Goal: Task Accomplishment & Management: Manage account settings

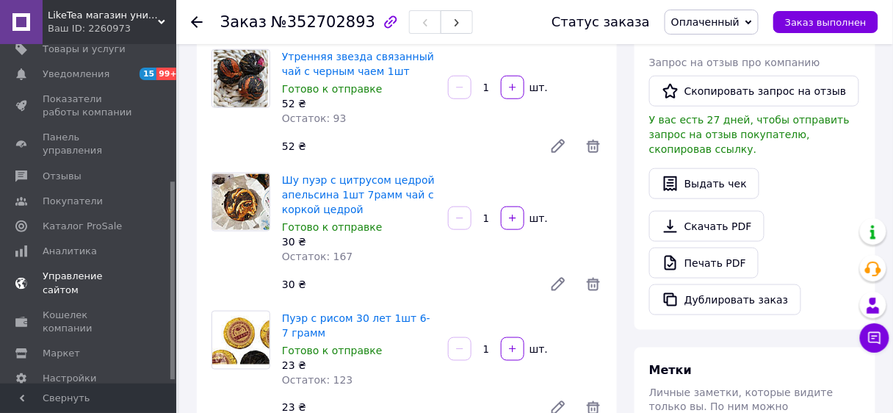
scroll to position [240, 0]
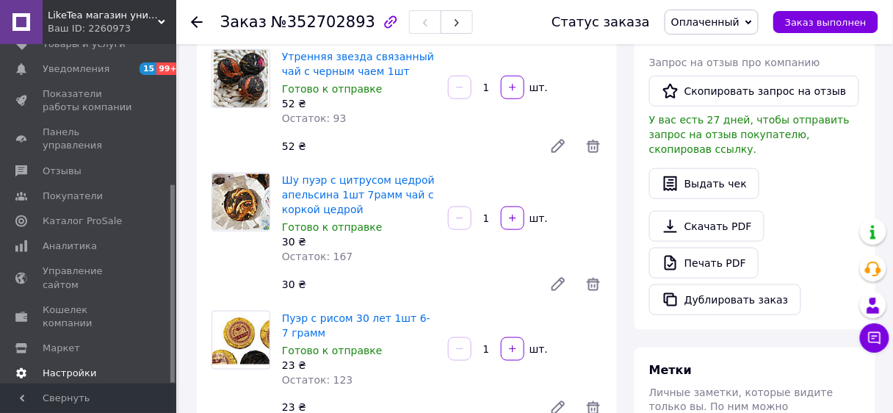
click at [82, 366] on span "Настройки" at bounding box center [70, 372] width 54 height 13
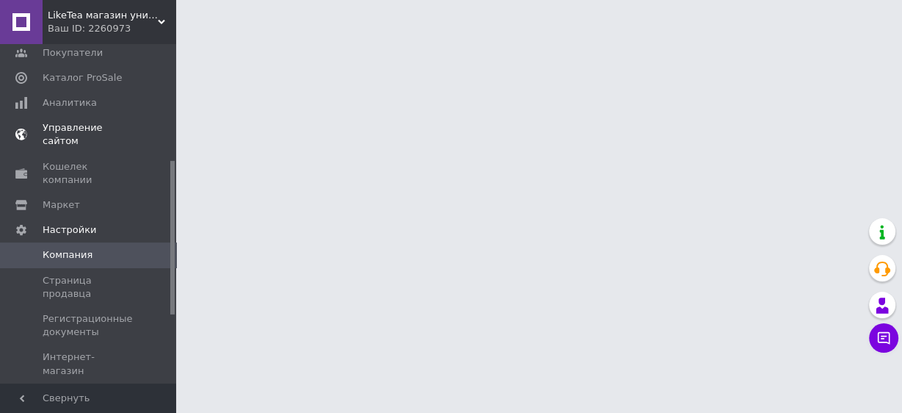
scroll to position [256, 0]
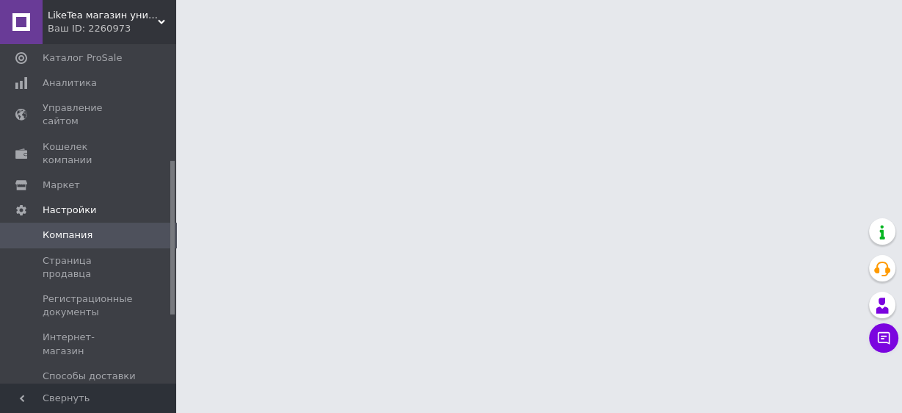
click at [103, 394] on span "Способы оплаты" at bounding box center [85, 400] width 84 height 13
click at [93, 394] on span "Способы оплаты" at bounding box center [85, 400] width 84 height 13
click at [52, 388] on link "Способы оплаты" at bounding box center [90, 400] width 181 height 25
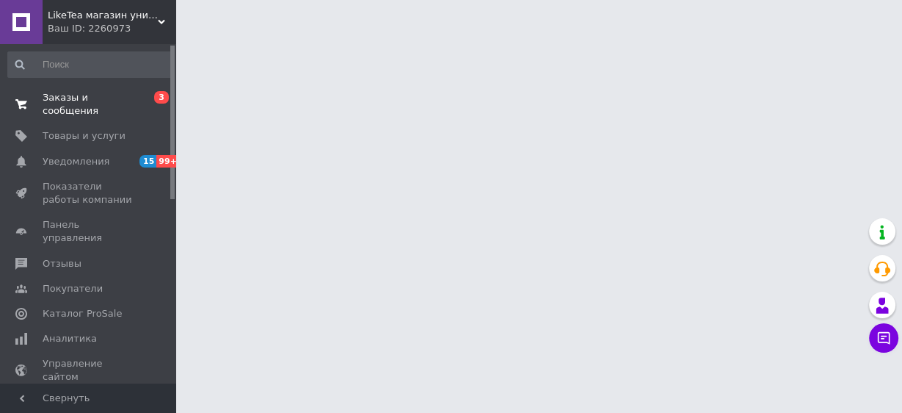
click at [76, 101] on span "Заказы и сообщения" at bounding box center [89, 104] width 93 height 26
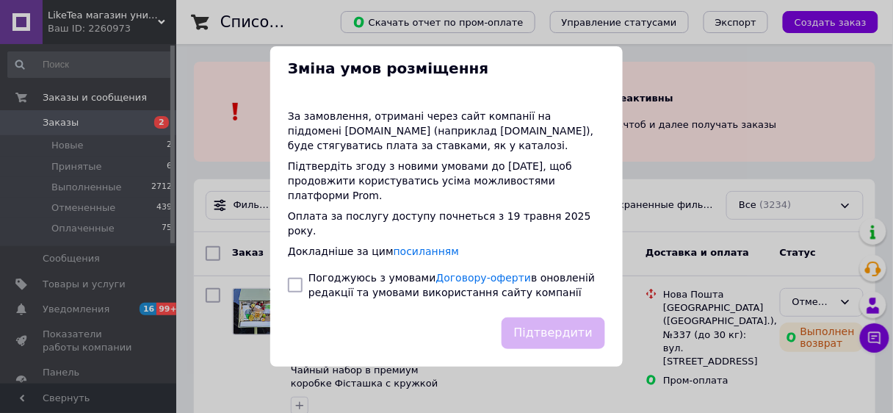
click at [300, 278] on input "checkbox" at bounding box center [295, 285] width 15 height 15
checkbox input "true"
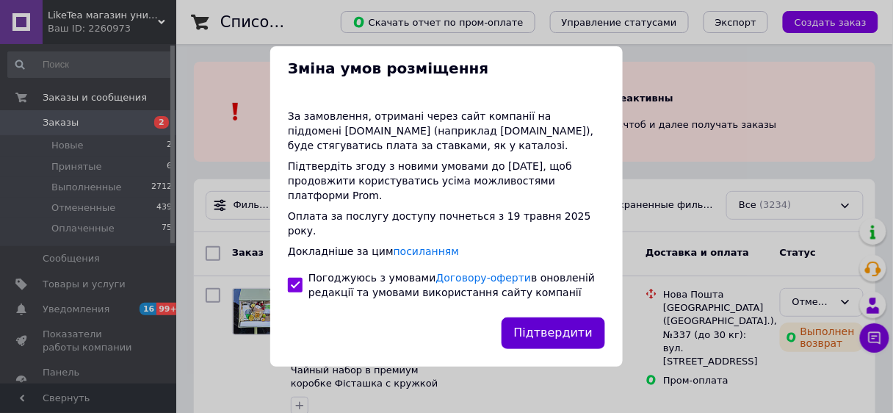
click at [516, 317] on button "Підтвердити" at bounding box center [553, 333] width 104 height 32
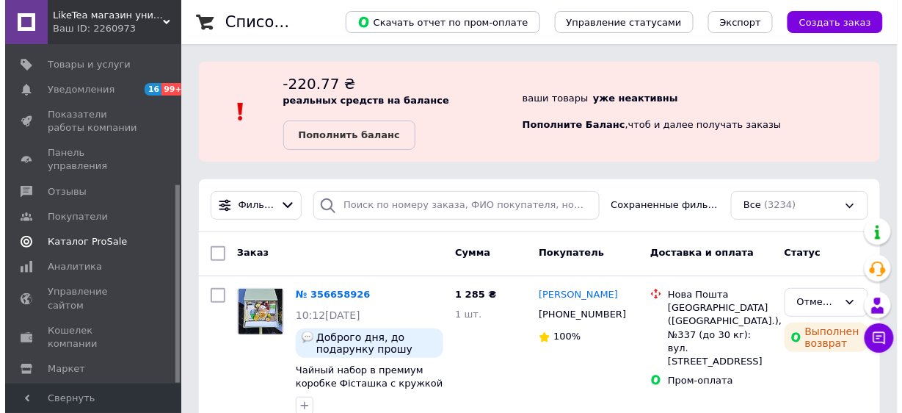
scroll to position [240, 0]
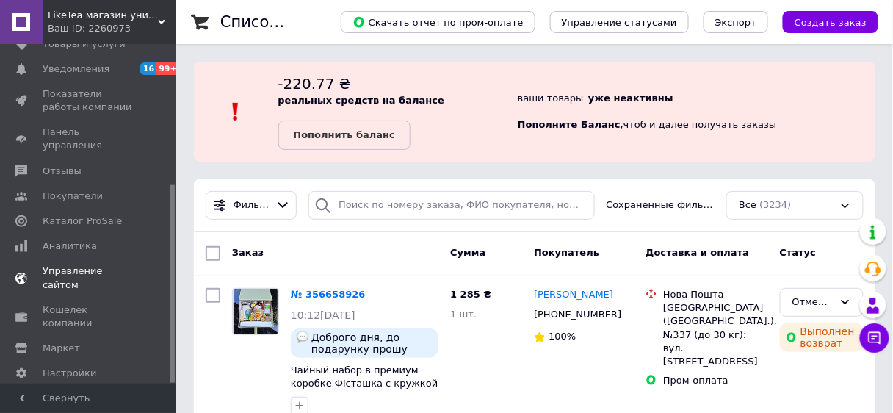
click at [84, 264] on span "Управление сайтом" at bounding box center [89, 277] width 93 height 26
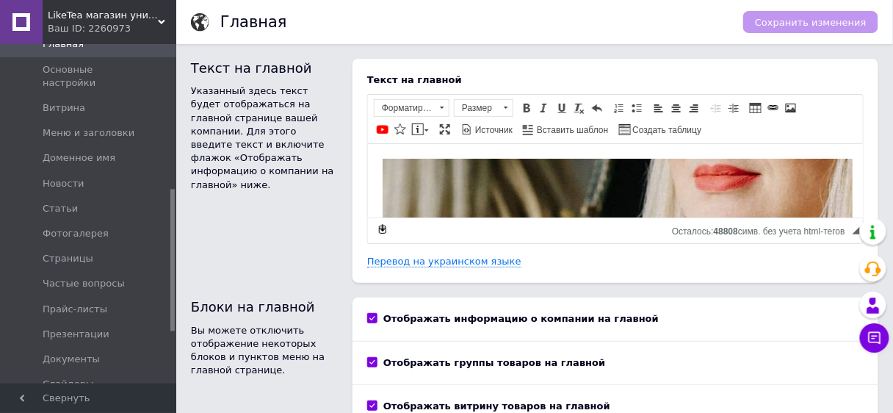
scroll to position [373, 0]
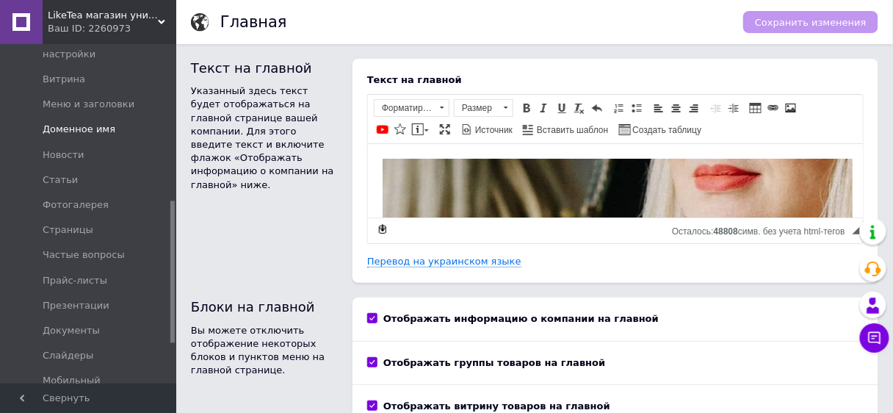
click at [82, 123] on span "Доменное имя" at bounding box center [79, 129] width 73 height 13
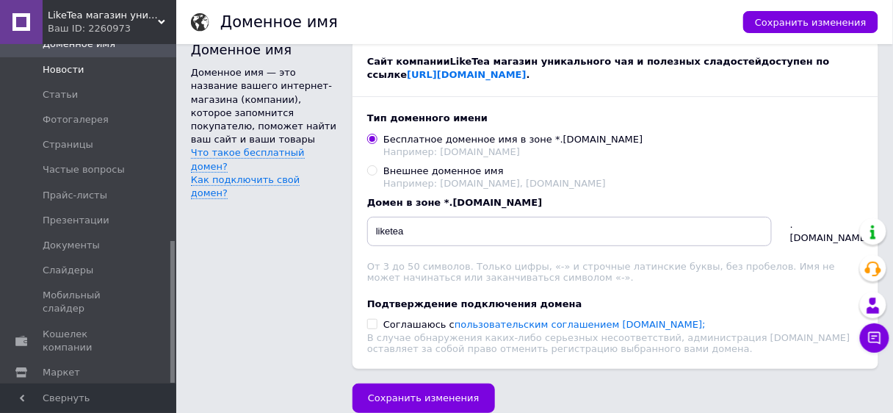
scroll to position [469, 0]
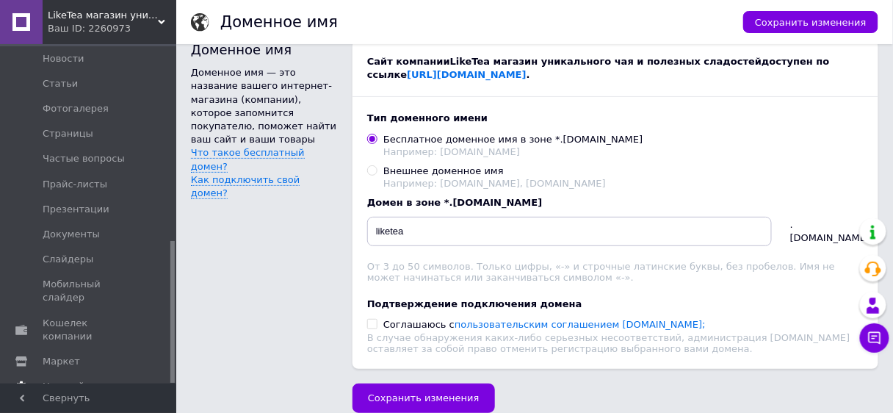
click at [79, 380] on span "Настройки" at bounding box center [70, 386] width 54 height 13
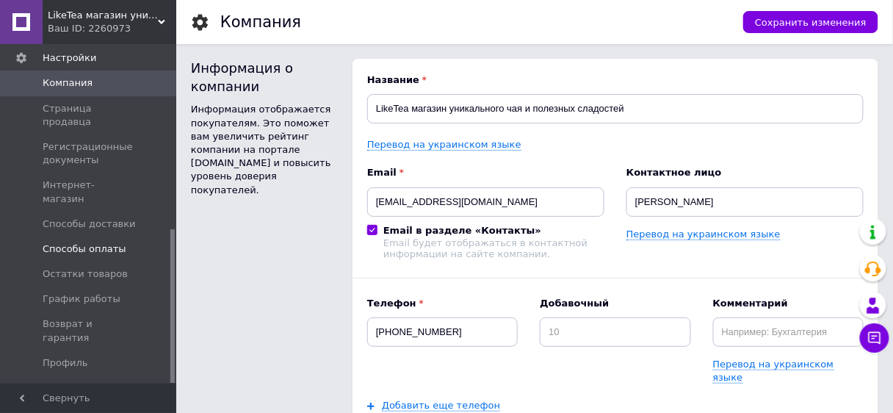
click at [85, 242] on span "Способы оплаты" at bounding box center [85, 248] width 84 height 13
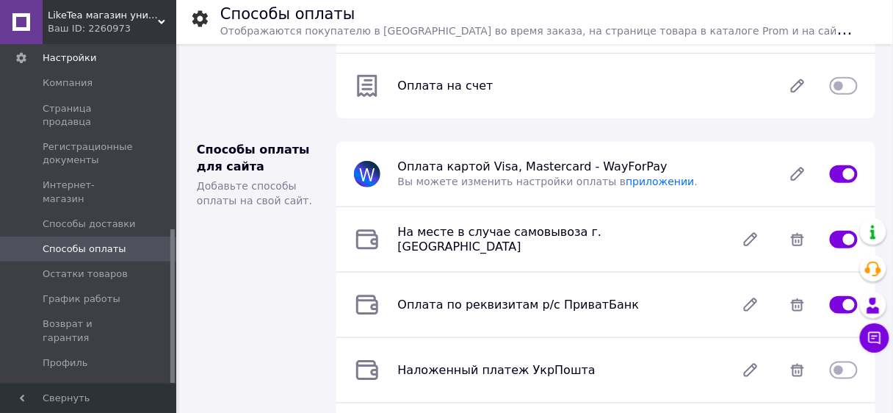
scroll to position [235, 0]
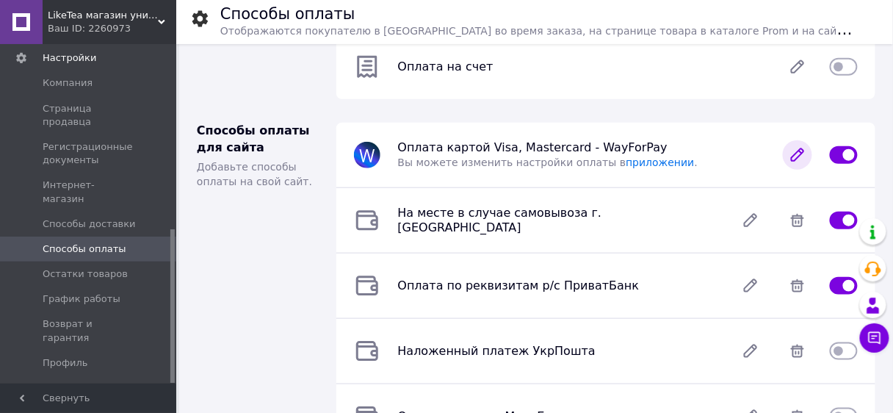
click at [797, 157] on icon at bounding box center [798, 155] width 12 height 12
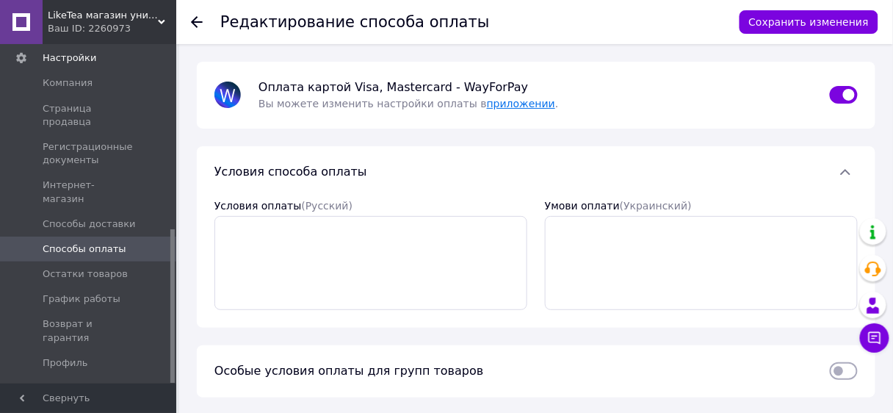
click at [508, 101] on link "приложении" at bounding box center [521, 104] width 68 height 12
